Goal: Entertainment & Leisure: Consume media (video, audio)

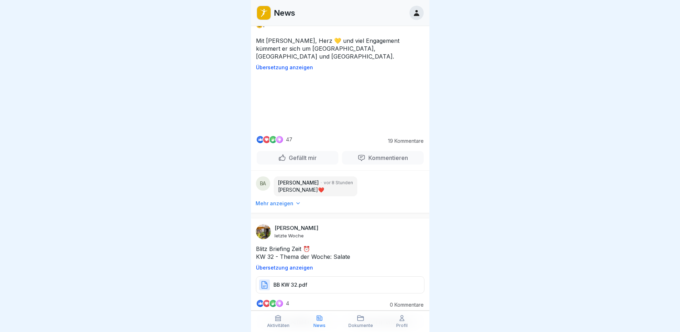
scroll to position [2324, 0]
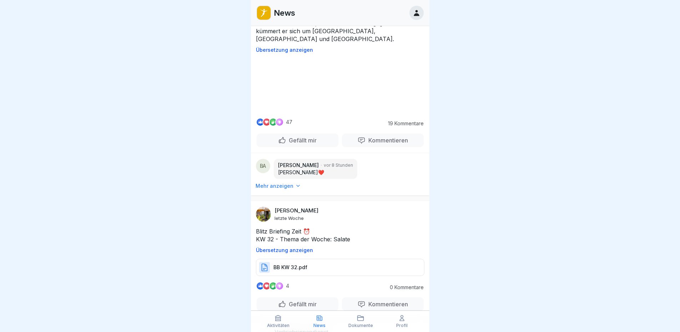
click at [325, 112] on video at bounding box center [340, 86] width 107 height 54
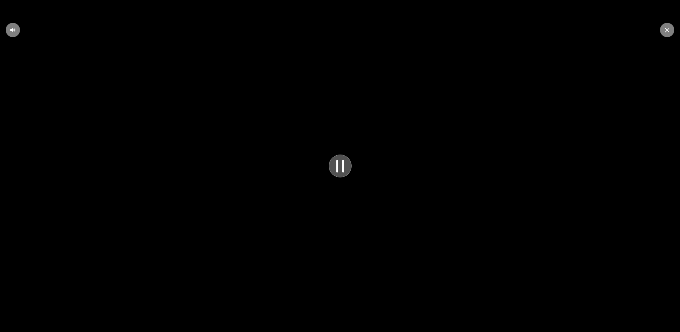
click at [314, 101] on video at bounding box center [340, 166] width 680 height 332
drag, startPoint x: 624, startPoint y: 324, endPoint x: 652, endPoint y: 317, distance: 28.6
click at [625, 324] on video at bounding box center [340, 166] width 680 height 332
click at [338, 163] on icon at bounding box center [340, 166] width 19 height 20
click at [373, 195] on video at bounding box center [340, 166] width 680 height 332
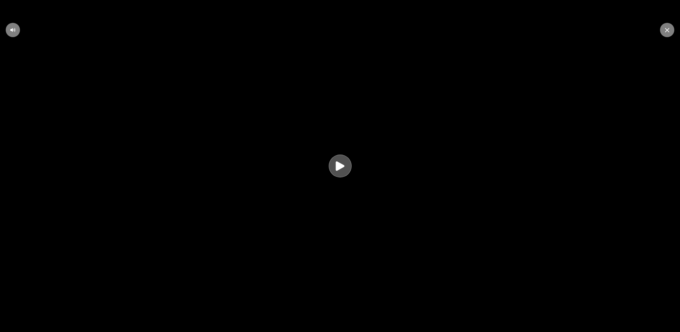
click at [347, 172] on icon at bounding box center [340, 166] width 14 height 14
click at [335, 146] on video at bounding box center [340, 166] width 680 height 332
click at [350, 260] on video at bounding box center [340, 166] width 680 height 332
click at [369, 327] on video at bounding box center [340, 166] width 680 height 332
click at [668, 33] on div at bounding box center [667, 30] width 14 height 14
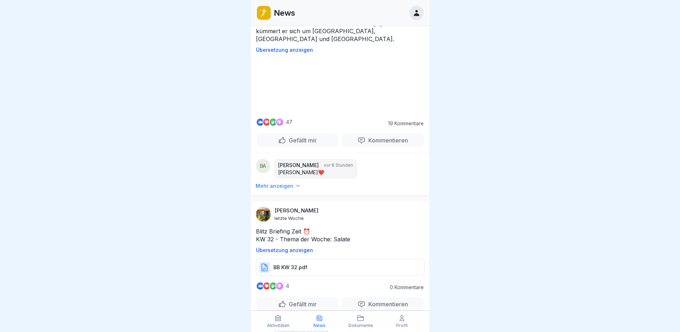
click at [324, 112] on video at bounding box center [340, 86] width 107 height 54
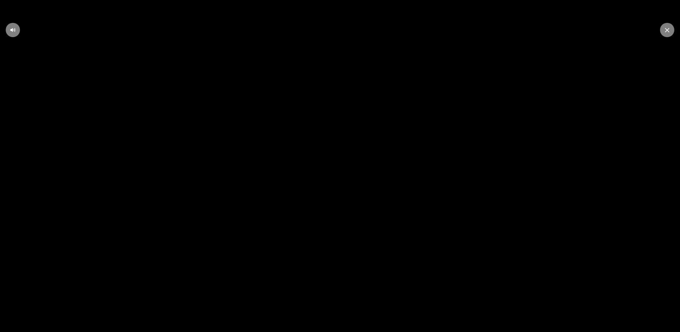
click at [360, 134] on video at bounding box center [340, 166] width 680 height 332
click at [668, 29] on icon at bounding box center [667, 30] width 4 height 5
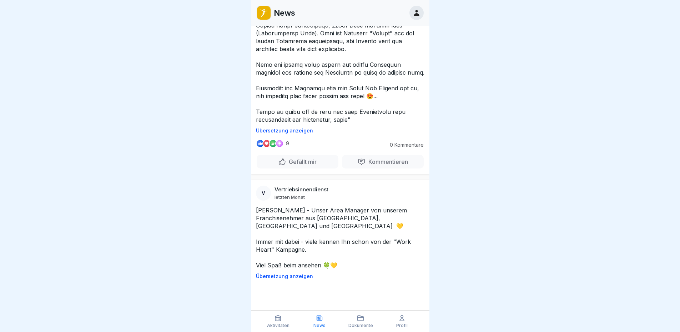
scroll to position [7618, 0]
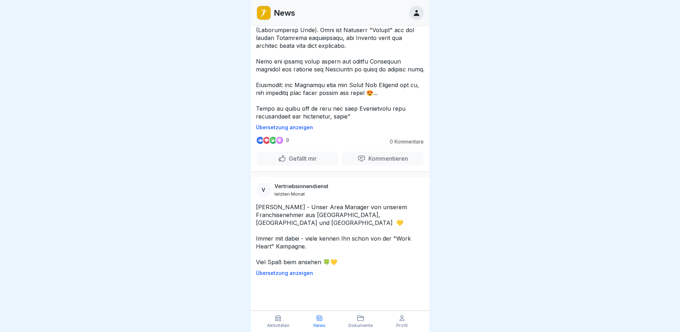
click at [354, 282] on video at bounding box center [340, 309] width 107 height 54
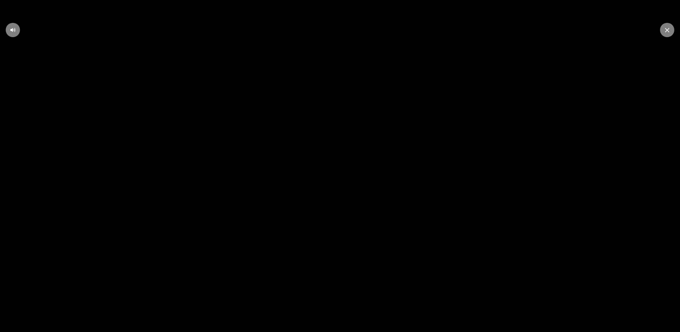
click at [662, 27] on div at bounding box center [667, 30] width 14 height 14
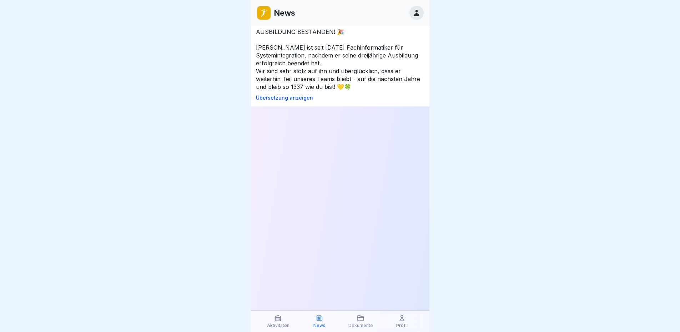
scroll to position [9995, 0]
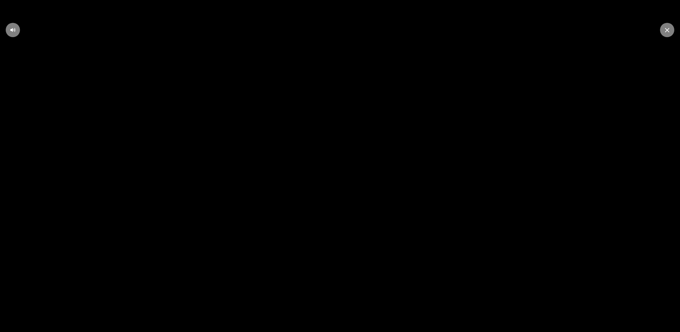
click at [670, 29] on div at bounding box center [667, 30] width 14 height 14
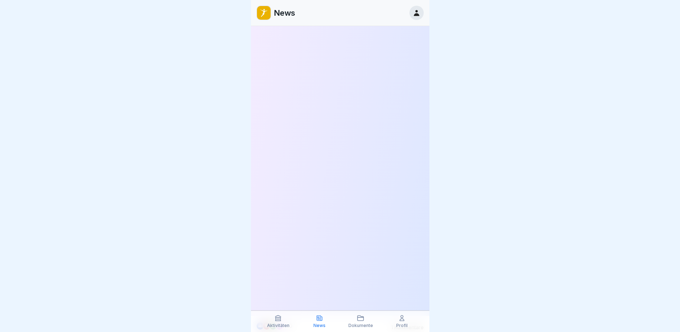
click at [513, 166] on div at bounding box center [340, 166] width 680 height 332
click at [597, 41] on div at bounding box center [340, 166] width 680 height 332
